Goal: Transaction & Acquisition: Book appointment/travel/reservation

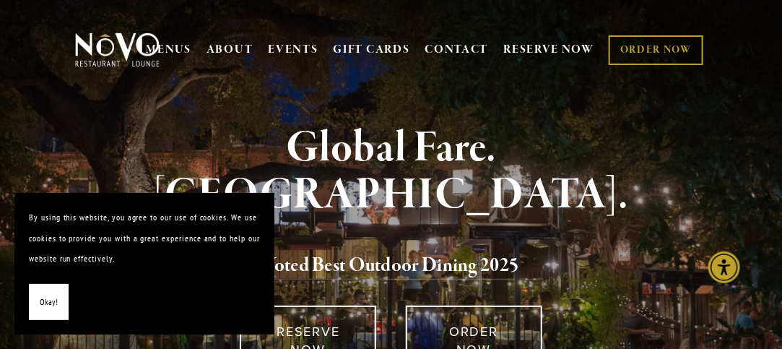
click at [55, 294] on span "Okay!" at bounding box center [49, 302] width 18 height 21
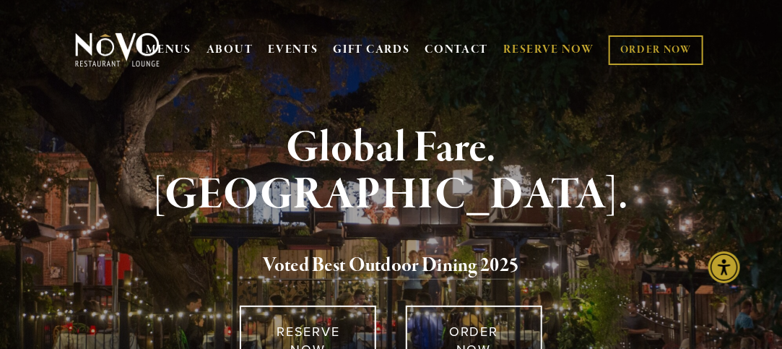
click at [553, 48] on link "RESERVE NOW" at bounding box center [548, 49] width 91 height 27
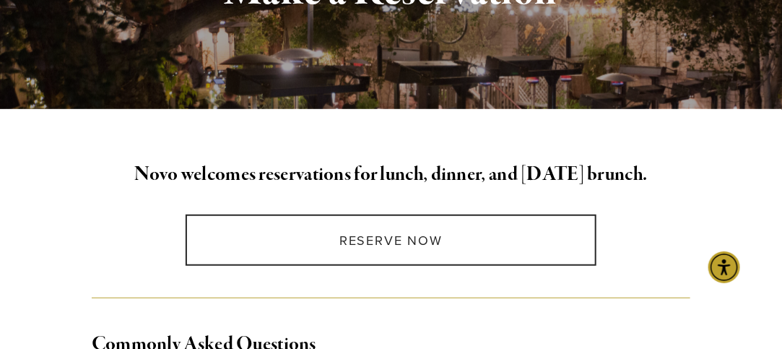
scroll to position [307, 0]
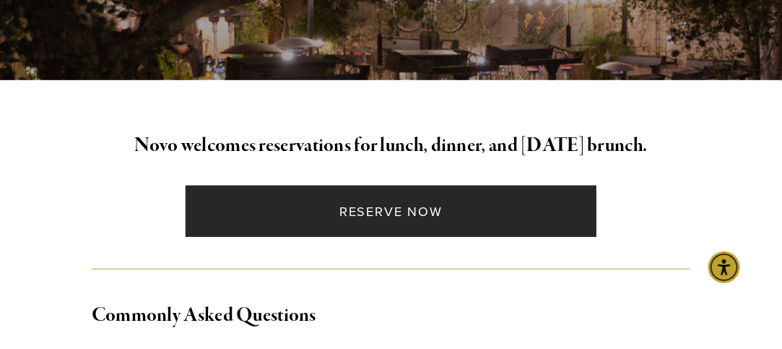
click at [339, 212] on link "Reserve Now" at bounding box center [392, 211] width 412 height 51
